Goal: Task Accomplishment & Management: Manage account settings

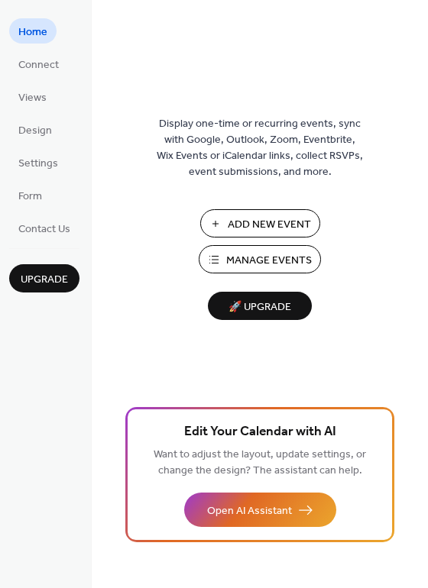
click at [253, 225] on span "Add New Event" at bounding box center [269, 225] width 83 height 16
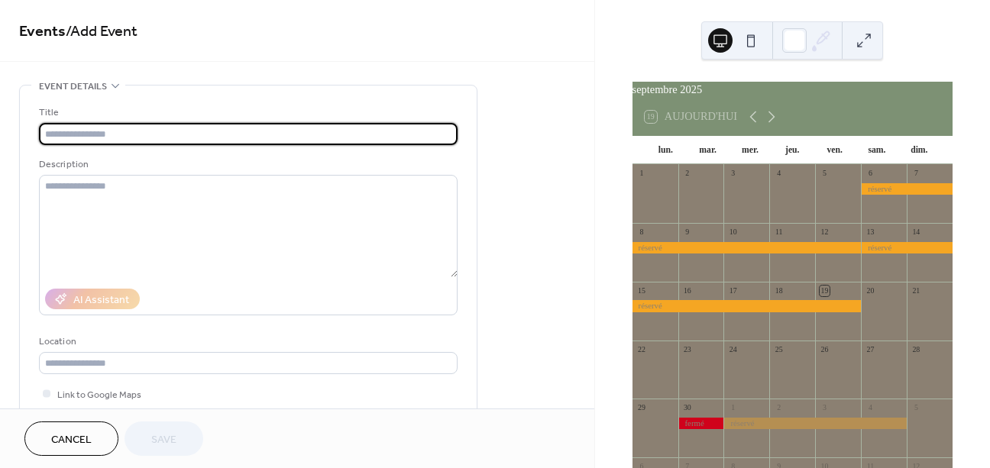
click at [380, 139] on input "text" at bounding box center [248, 134] width 419 height 22
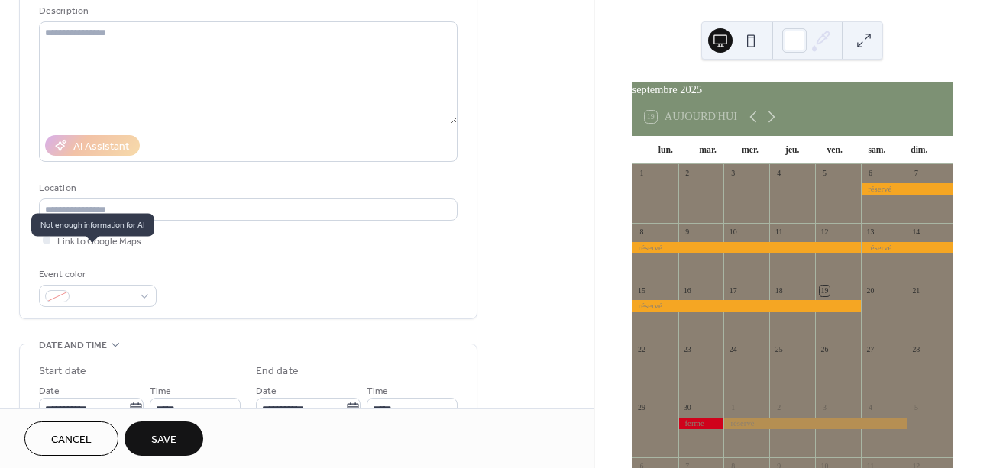
scroll to position [163, 0]
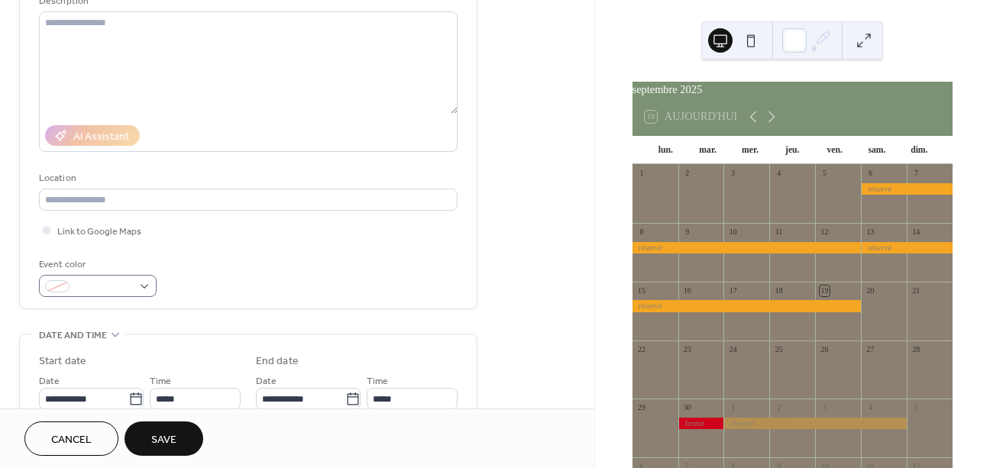
type input "*****"
click at [103, 289] on span at bounding box center [104, 288] width 57 height 16
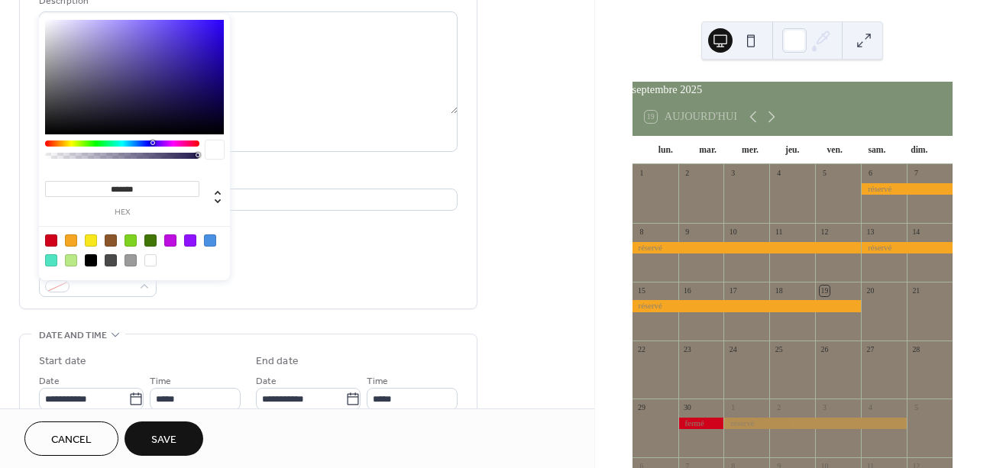
click at [50, 235] on div at bounding box center [51, 241] width 12 height 12
type input "*******"
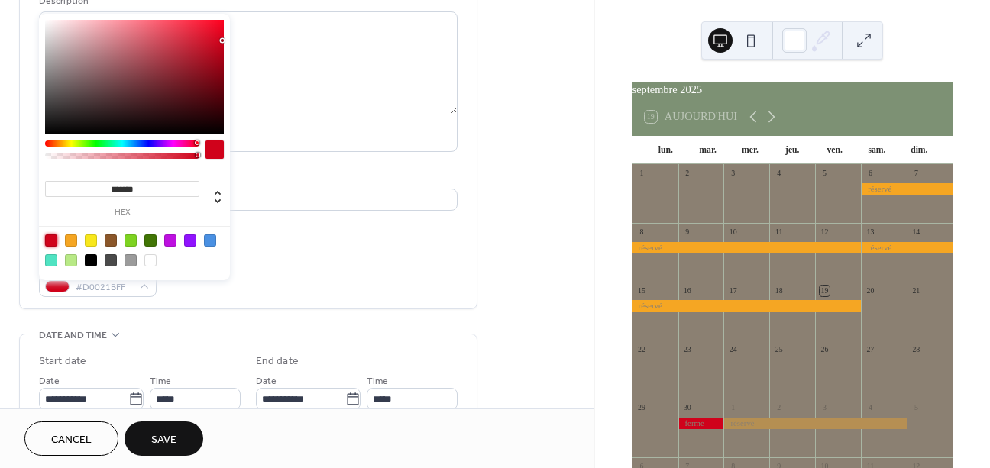
click at [292, 280] on div "Event color #D0021BFF" at bounding box center [248, 277] width 419 height 40
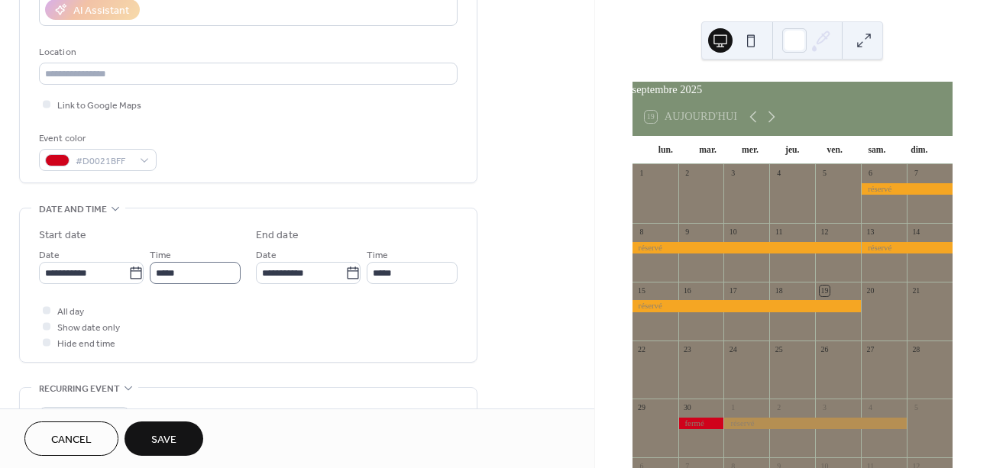
scroll to position [293, 0]
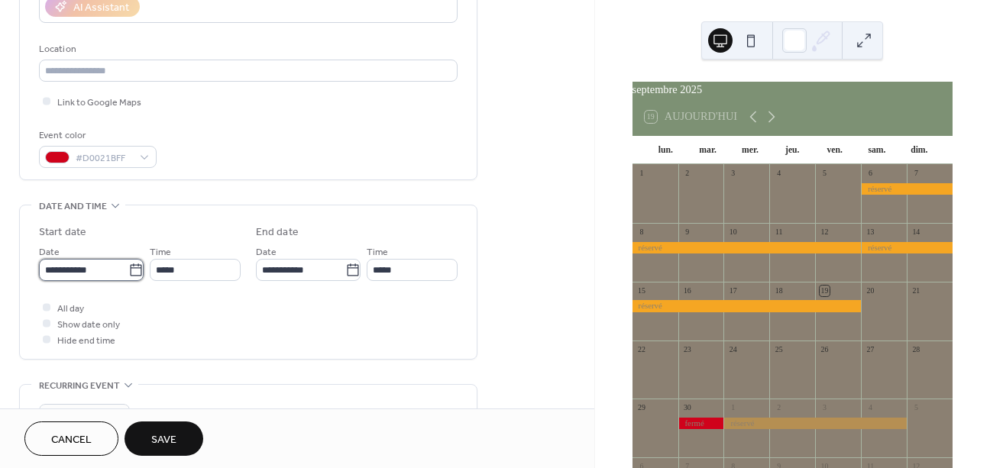
click at [112, 278] on input "**********" at bounding box center [83, 270] width 89 height 22
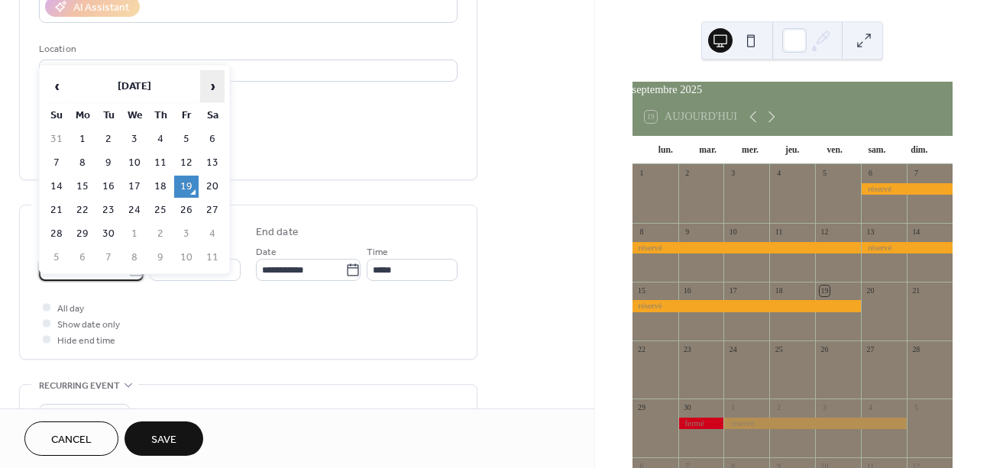
click at [218, 83] on span "›" at bounding box center [212, 86] width 23 height 31
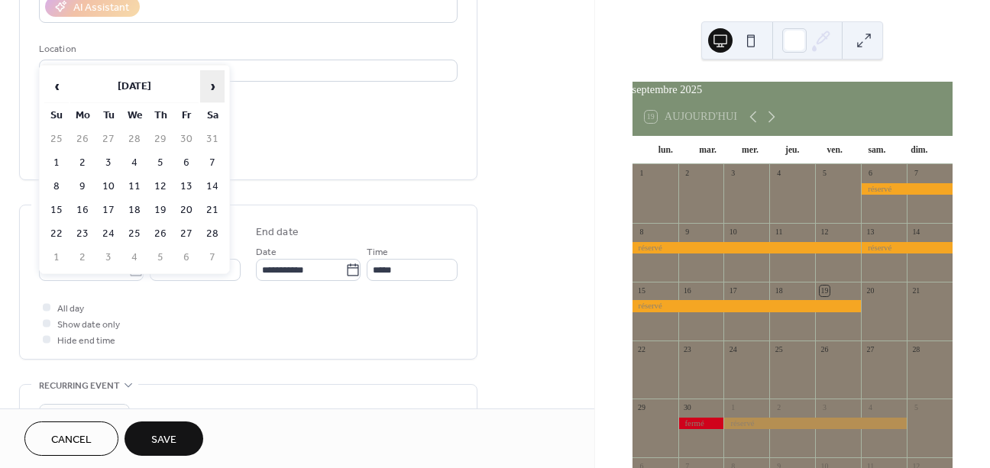
click at [218, 83] on span "›" at bounding box center [212, 86] width 23 height 31
click at [57, 209] on td "17" at bounding box center [56, 210] width 24 height 22
type input "**********"
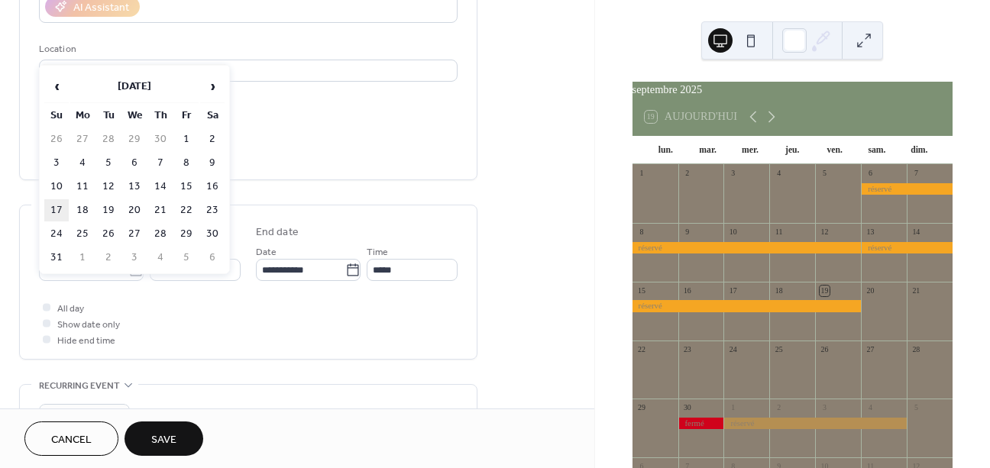
type input "**********"
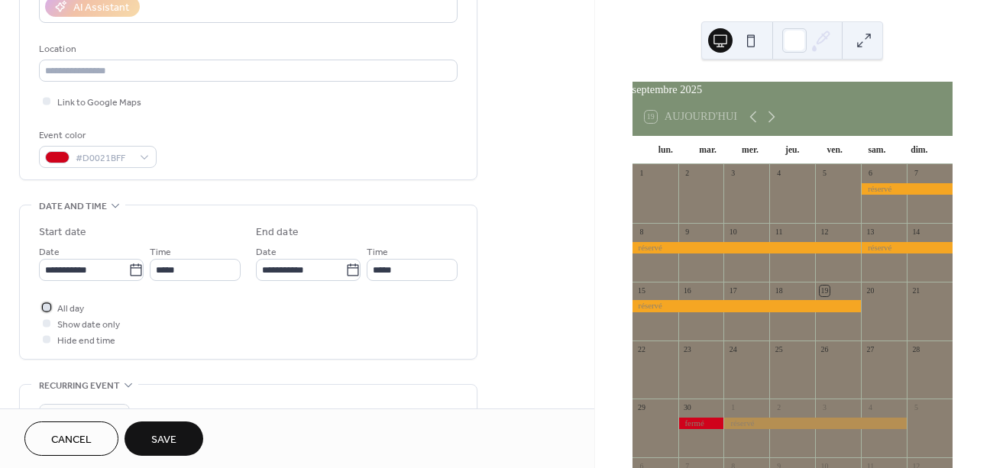
click at [57, 315] on label "All day" at bounding box center [61, 307] width 45 height 16
click at [170, 437] on span "Save" at bounding box center [163, 440] width 25 height 16
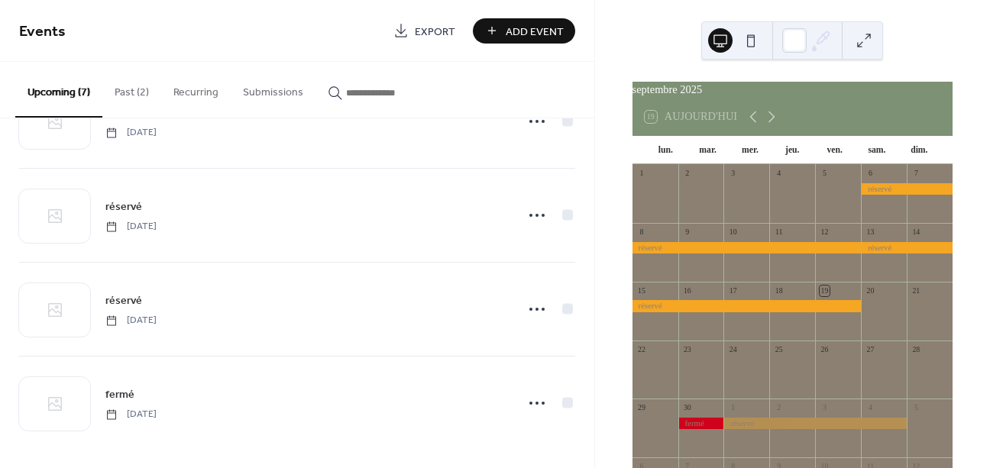
scroll to position [353, 0]
click at [780, 126] on icon at bounding box center [771, 117] width 18 height 18
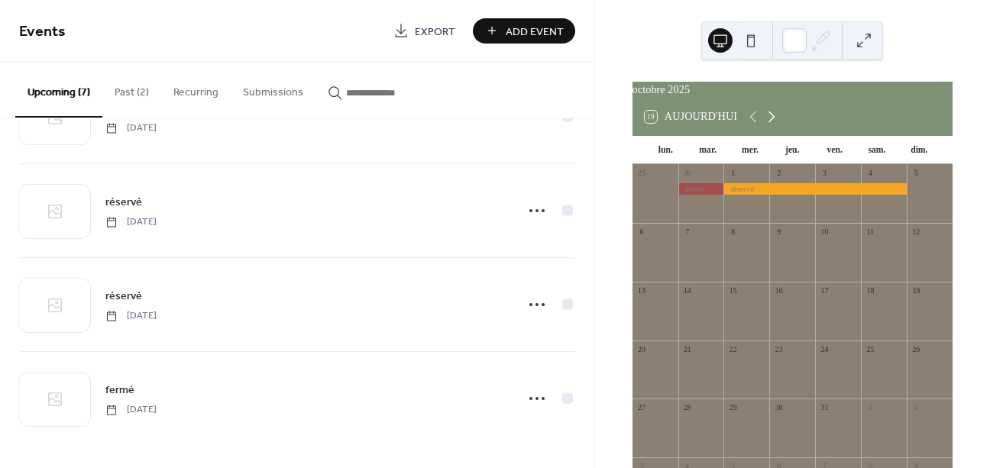
click at [780, 126] on icon at bounding box center [771, 117] width 18 height 18
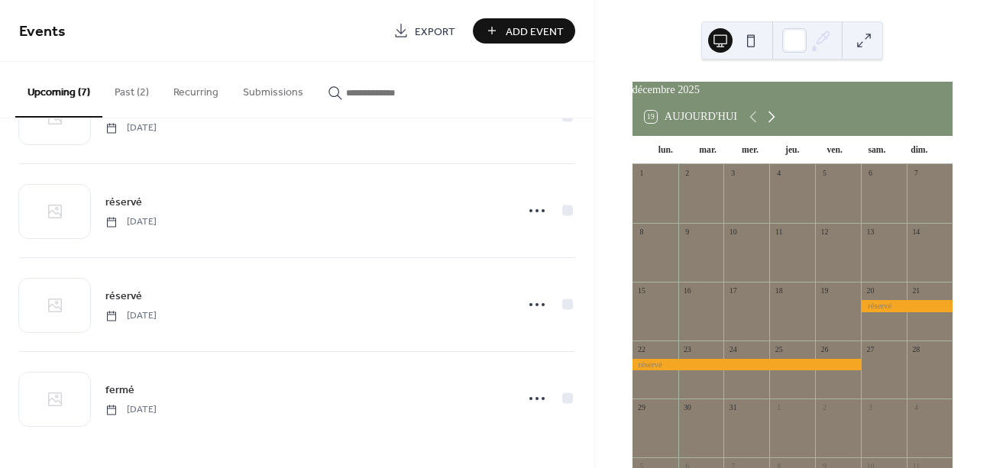
click at [780, 126] on icon at bounding box center [771, 117] width 18 height 18
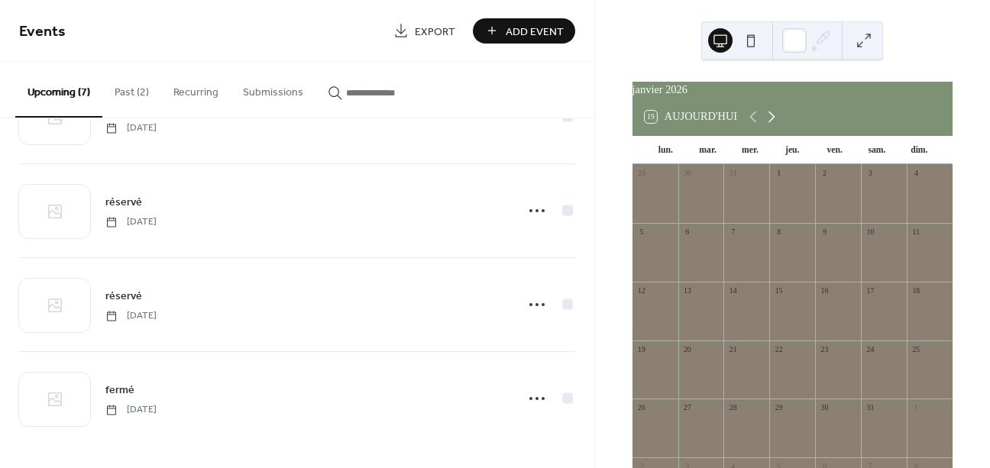
click at [780, 126] on icon at bounding box center [771, 117] width 18 height 18
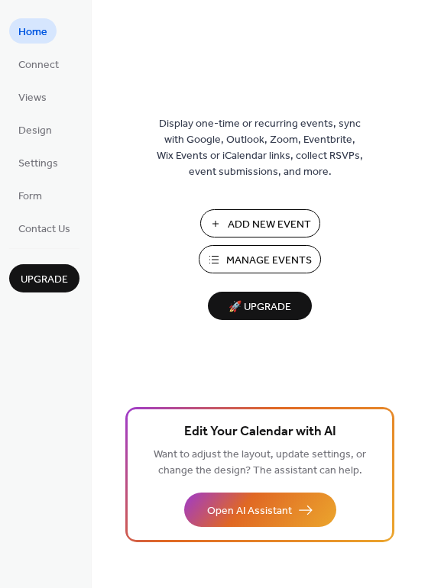
click at [235, 261] on span "Manage Events" at bounding box center [269, 261] width 86 height 16
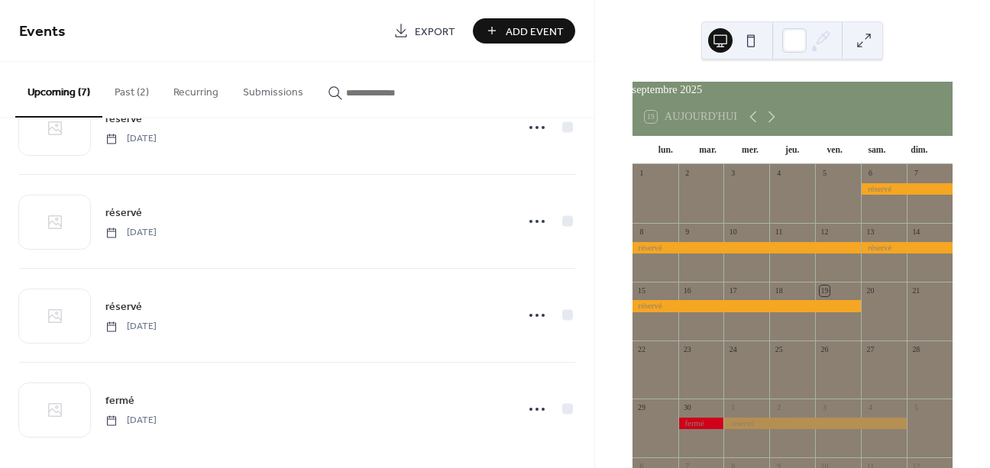
scroll to position [353, 0]
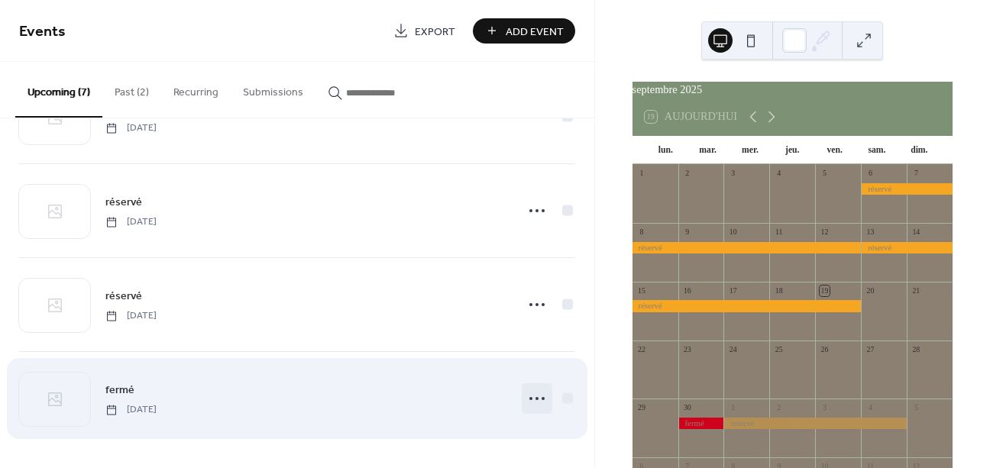
click at [539, 406] on icon at bounding box center [537, 399] width 24 height 24
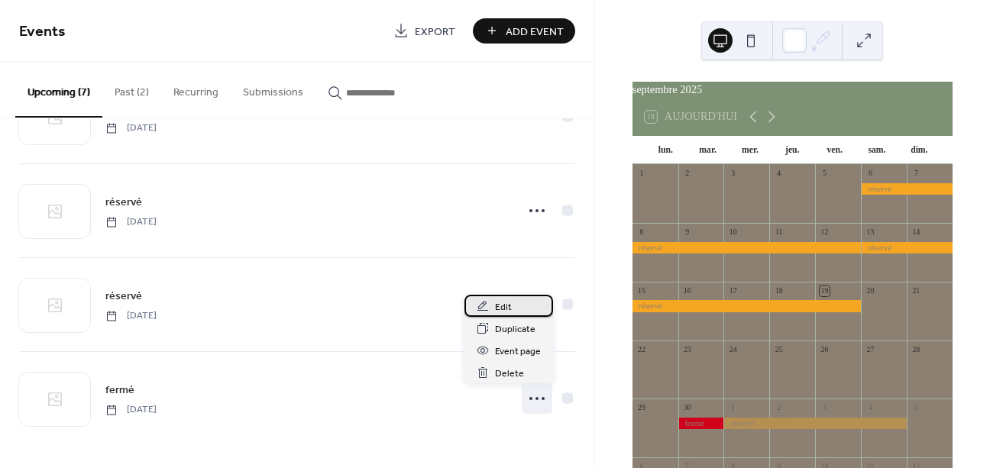
click at [500, 315] on span "Edit" at bounding box center [503, 307] width 17 height 16
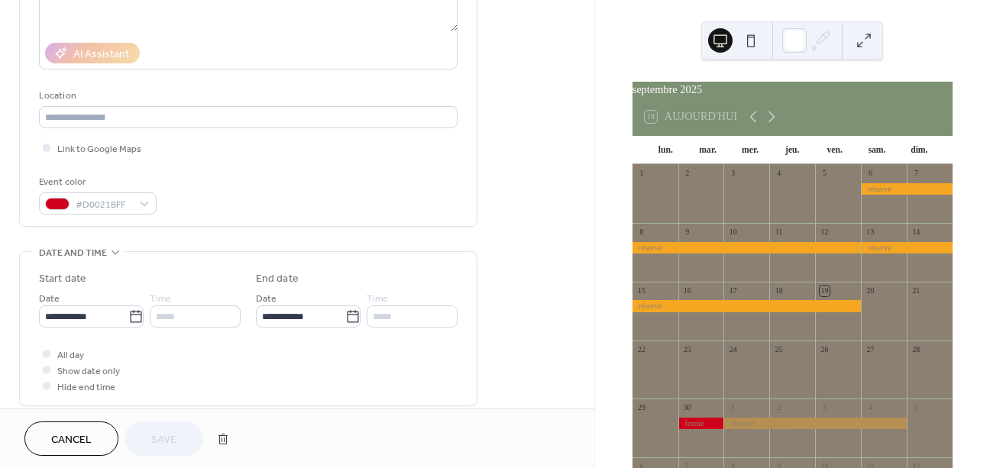
scroll to position [257, 0]
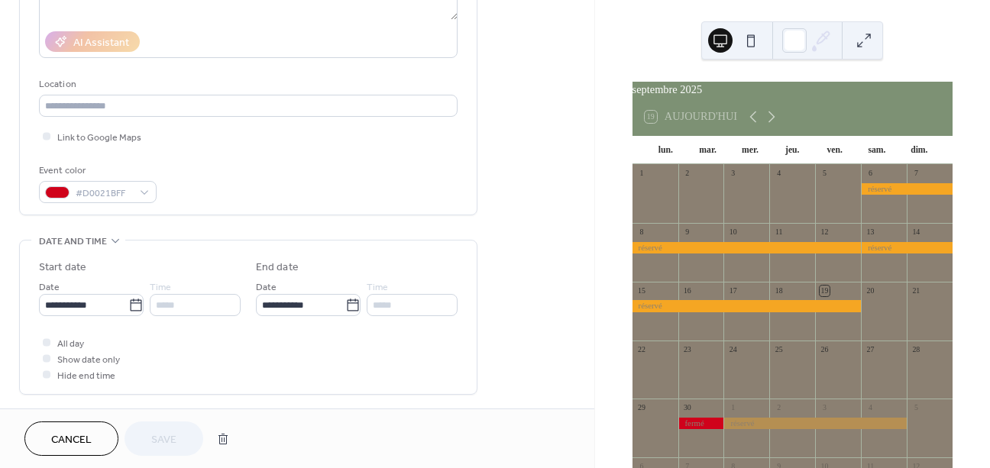
click at [42, 366] on div at bounding box center [46, 358] width 15 height 15
click at [46, 362] on div at bounding box center [47, 358] width 8 height 8
click at [49, 378] on div at bounding box center [47, 374] width 8 height 8
click at [47, 345] on icon at bounding box center [46, 342] width 5 height 5
click at [47, 346] on div at bounding box center [47, 342] width 8 height 8
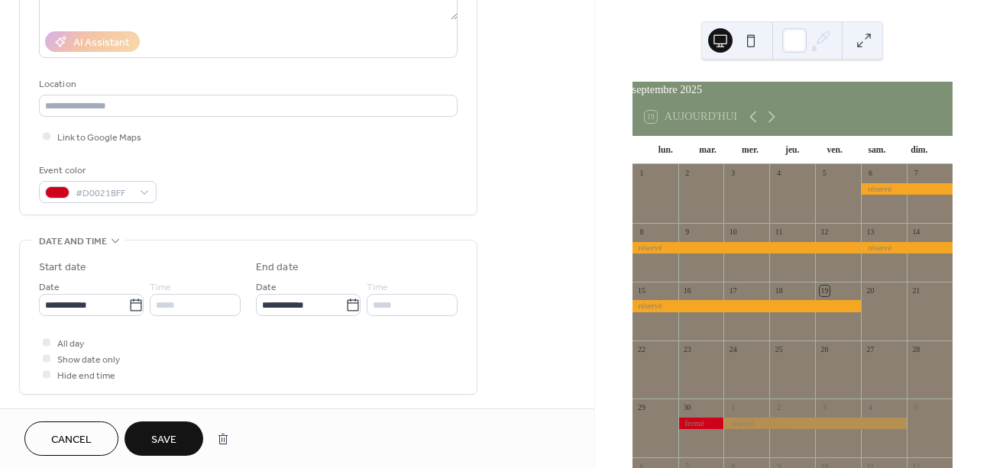
click at [146, 439] on button "Save" at bounding box center [164, 439] width 79 height 34
